Goal: Task Accomplishment & Management: Manage account settings

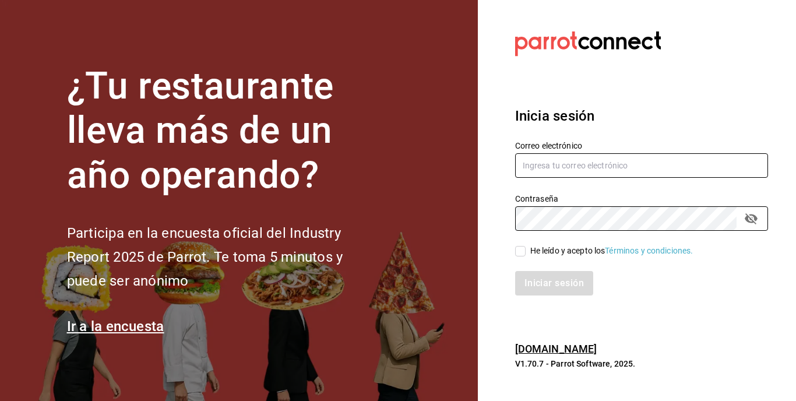
click at [558, 170] on input "text" at bounding box center [641, 165] width 253 height 24
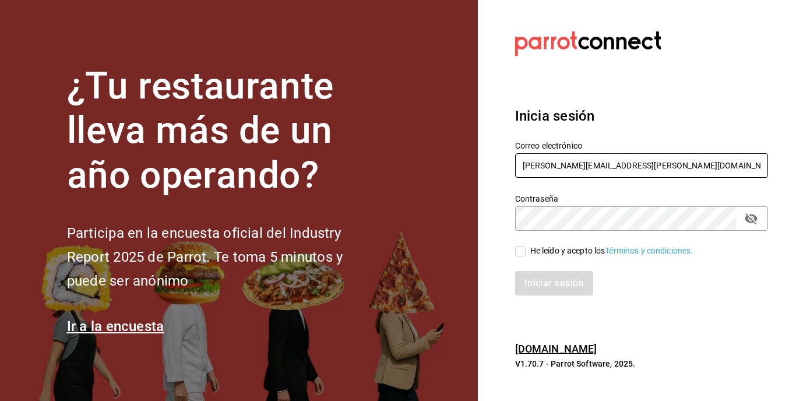
type input "[PERSON_NAME][EMAIL_ADDRESS][PERSON_NAME][DOMAIN_NAME]"
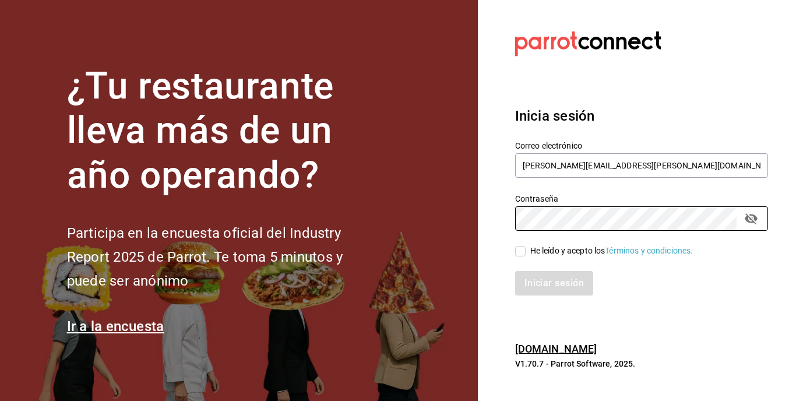
click at [518, 252] on input "He leído y acepto los Términos y condiciones." at bounding box center [520, 251] width 10 height 10
checkbox input "true"
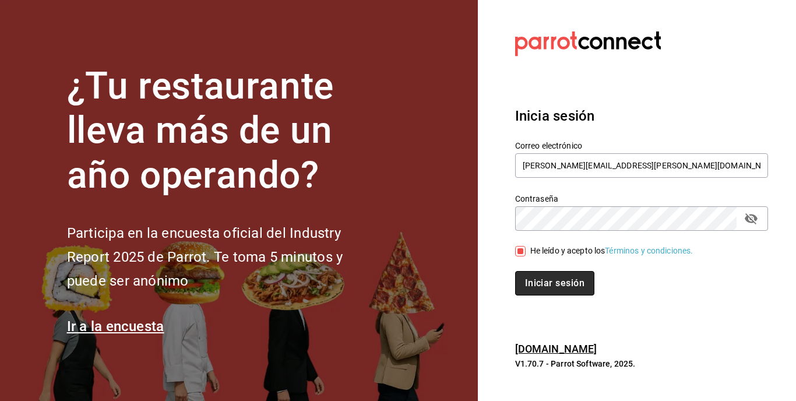
click at [543, 280] on button "Iniciar sesión" at bounding box center [554, 283] width 79 height 24
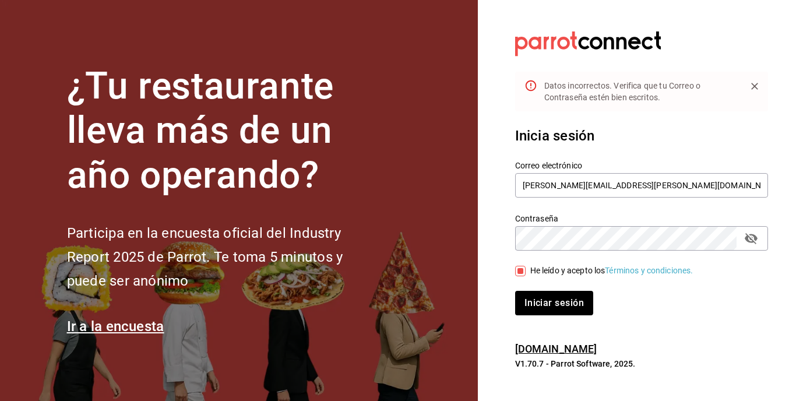
click at [751, 234] on icon "passwordField" at bounding box center [750, 238] width 13 height 11
click at [567, 302] on button "Iniciar sesión" at bounding box center [554, 303] width 79 height 24
